Goal: Task Accomplishment & Management: Use online tool/utility

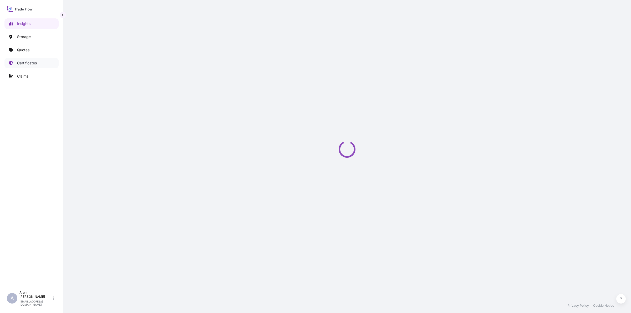
select select "2025"
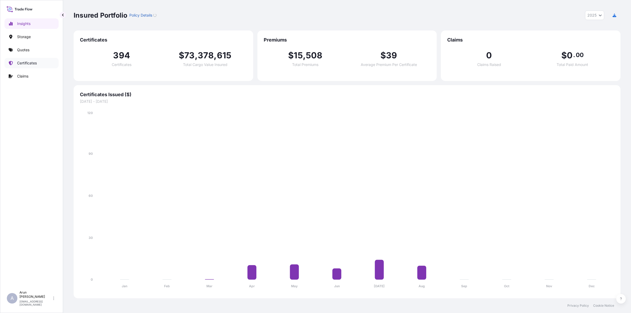
click at [41, 58] on link "Certificates" at bounding box center [31, 63] width 54 height 11
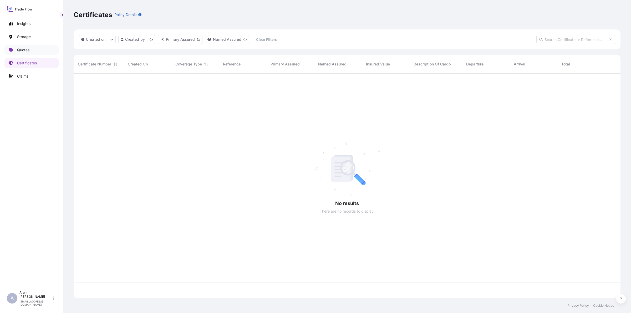
scroll to position [223, 542]
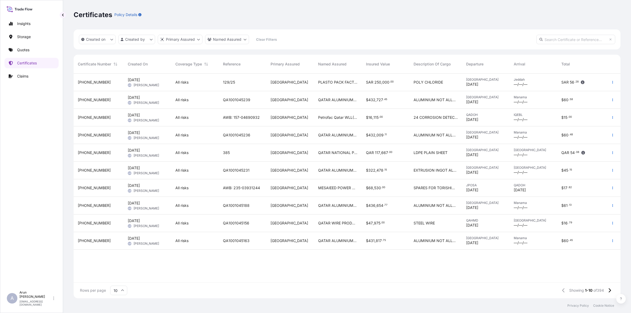
click at [336, 100] on span "QATAR ALUMINIUM LIMITED COMPANY." at bounding box center [337, 99] width 39 height 5
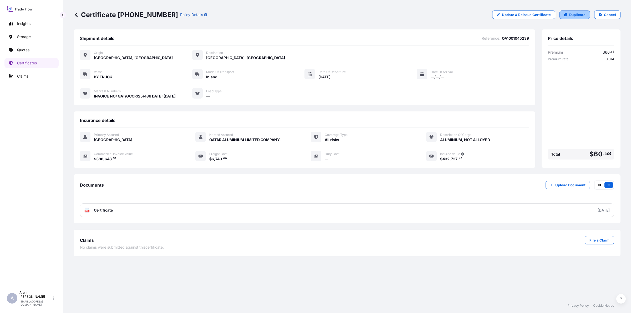
click at [571, 14] on p "Duplicate" at bounding box center [577, 14] width 16 height 5
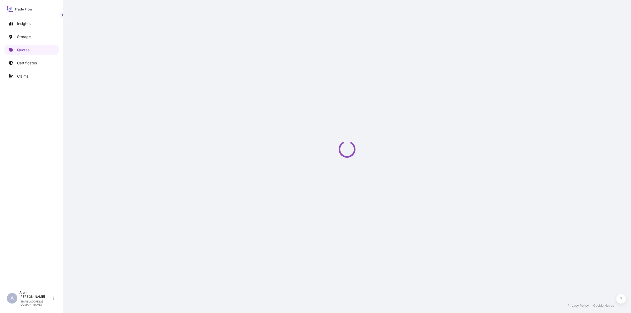
select select "Inland"
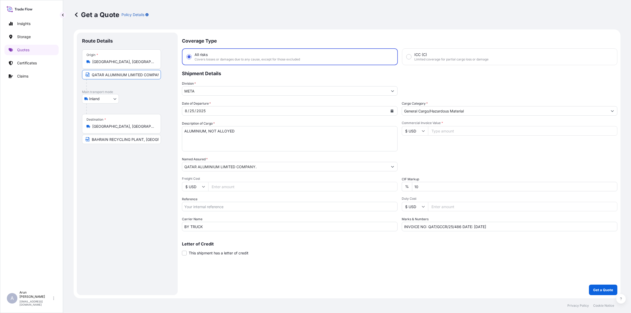
click at [153, 73] on input "QATAR ALUMINIUM LIMITED COMPANY,MESAIEED, [GEOGRAPHIC_DATA], [GEOGRAPHIC_DATA]." at bounding box center [121, 74] width 79 height 9
click at [392, 112] on icon "Calendar" at bounding box center [392, 110] width 3 height 3
click at [213, 185] on div "26" at bounding box center [210, 184] width 9 height 9
click at [230, 186] on input "Freight Cost" at bounding box center [302, 186] width 189 height 9
type input "6740"
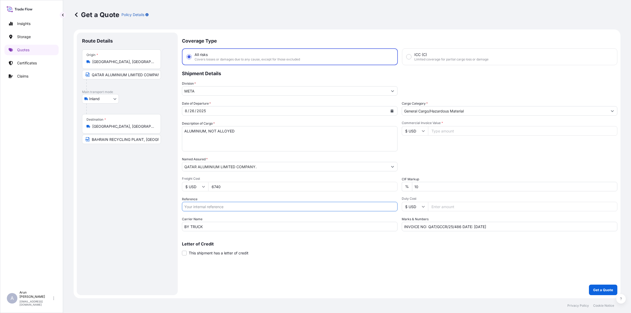
click at [220, 208] on input "Reference" at bounding box center [290, 206] width 216 height 9
type input "q"
type input "QA1001045259"
click at [444, 129] on input "Commercial Invoice Value *" at bounding box center [522, 130] width 189 height 9
drag, startPoint x: 438, startPoint y: 132, endPoint x: 444, endPoint y: 132, distance: 5.5
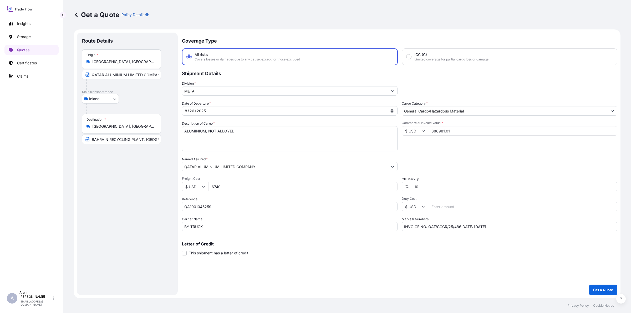
click at [444, 132] on input "388981.01" at bounding box center [522, 130] width 189 height 9
click at [464, 133] on input "388981.01" at bounding box center [522, 130] width 189 height 9
type input "388981.01"
click at [460, 226] on input "INVOICE NO: QAT/GCCR/25/486 DATE: [DATE]" at bounding box center [510, 226] width 216 height 9
click at [509, 225] on input "INVOICE NO: QAT/GCCR/25/489 DATE: [DATE]" at bounding box center [510, 226] width 216 height 9
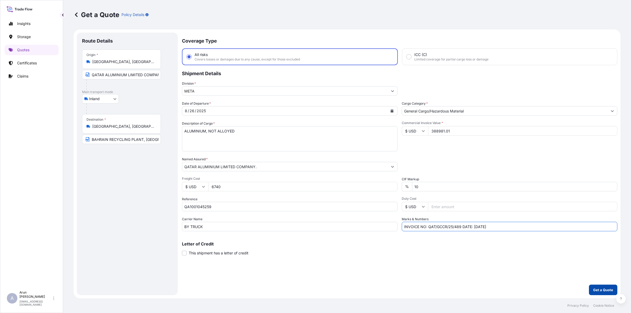
type input "INVOICE NO: QAT/GCCR/25/489 DATE: [DATE]"
click at [615, 291] on button "Get a Quote" at bounding box center [603, 290] width 28 height 11
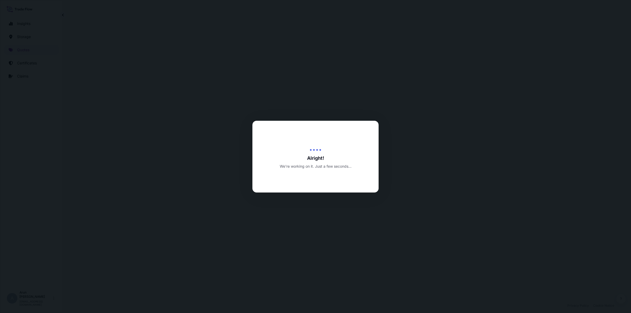
select select "Inland"
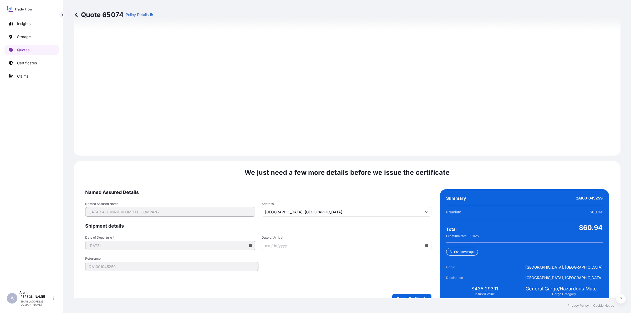
scroll to position [683, 0]
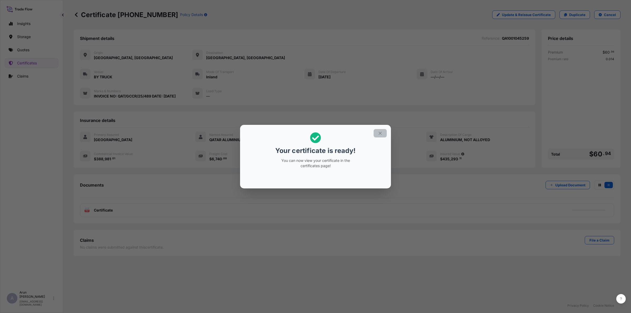
click at [382, 132] on icon "button" at bounding box center [380, 133] width 5 height 5
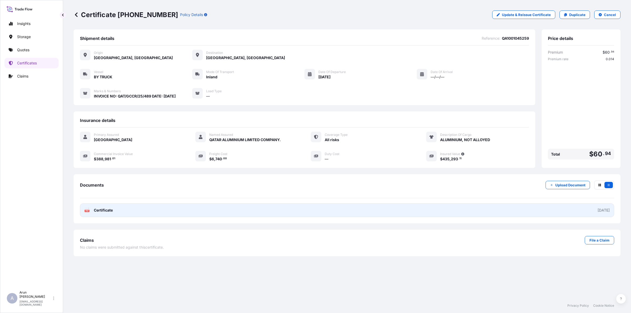
click at [185, 210] on link "PDF Certificate [DATE]" at bounding box center [347, 211] width 534 height 14
